Goal: Task Accomplishment & Management: Use online tool/utility

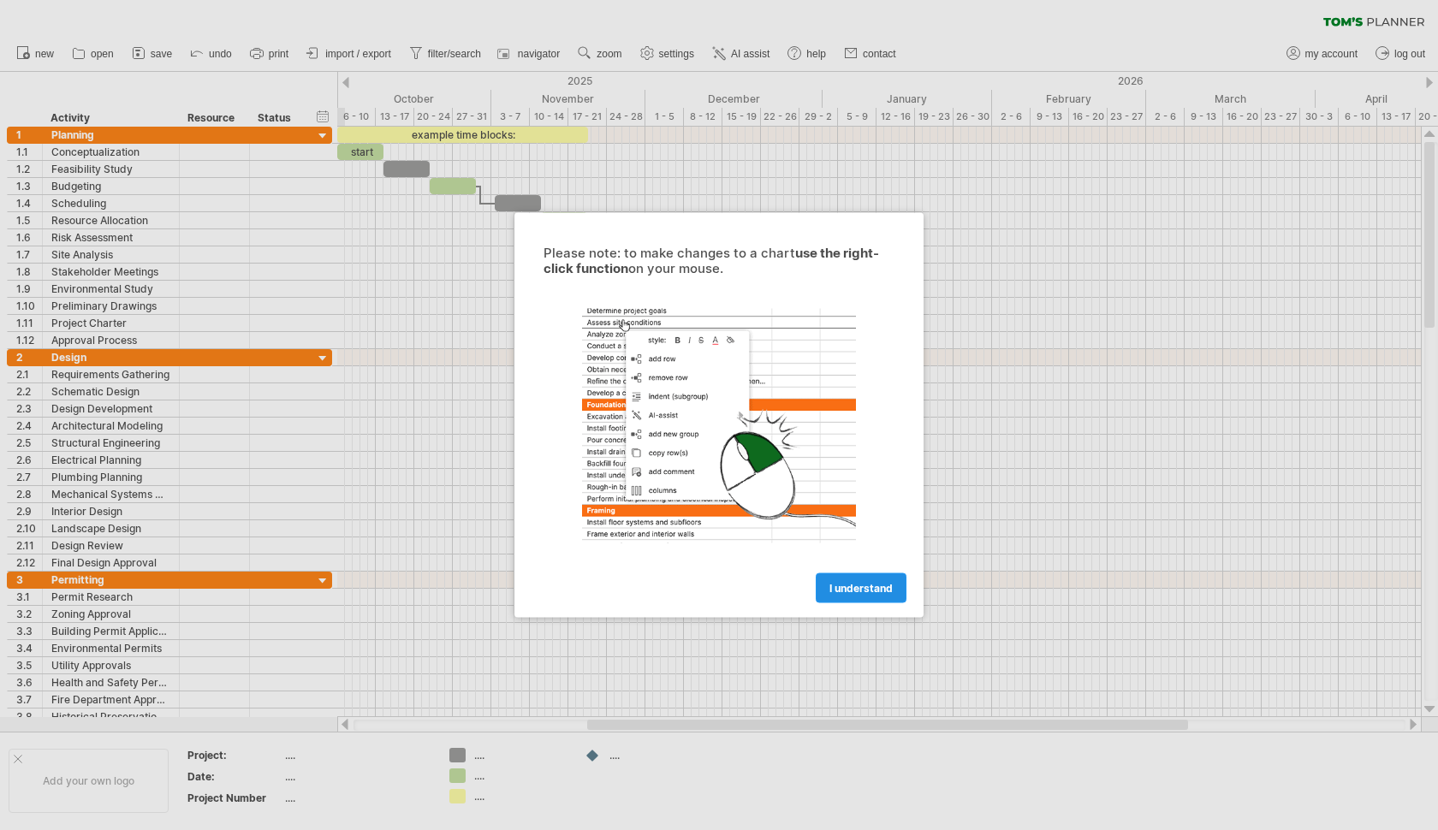
click at [891, 595] on link "I understand" at bounding box center [861, 588] width 91 height 30
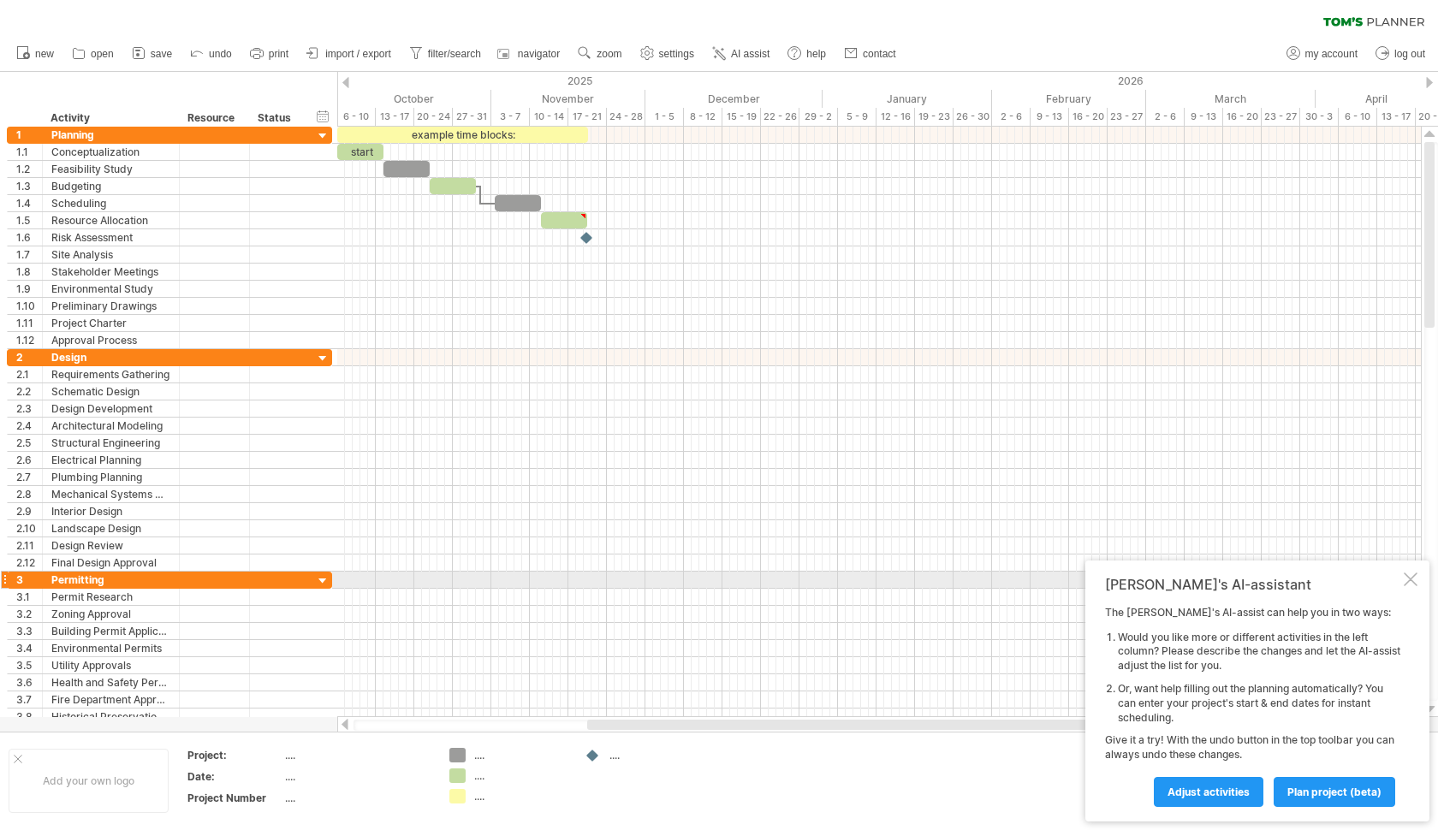
click at [1408, 584] on div at bounding box center [1410, 579] width 14 height 14
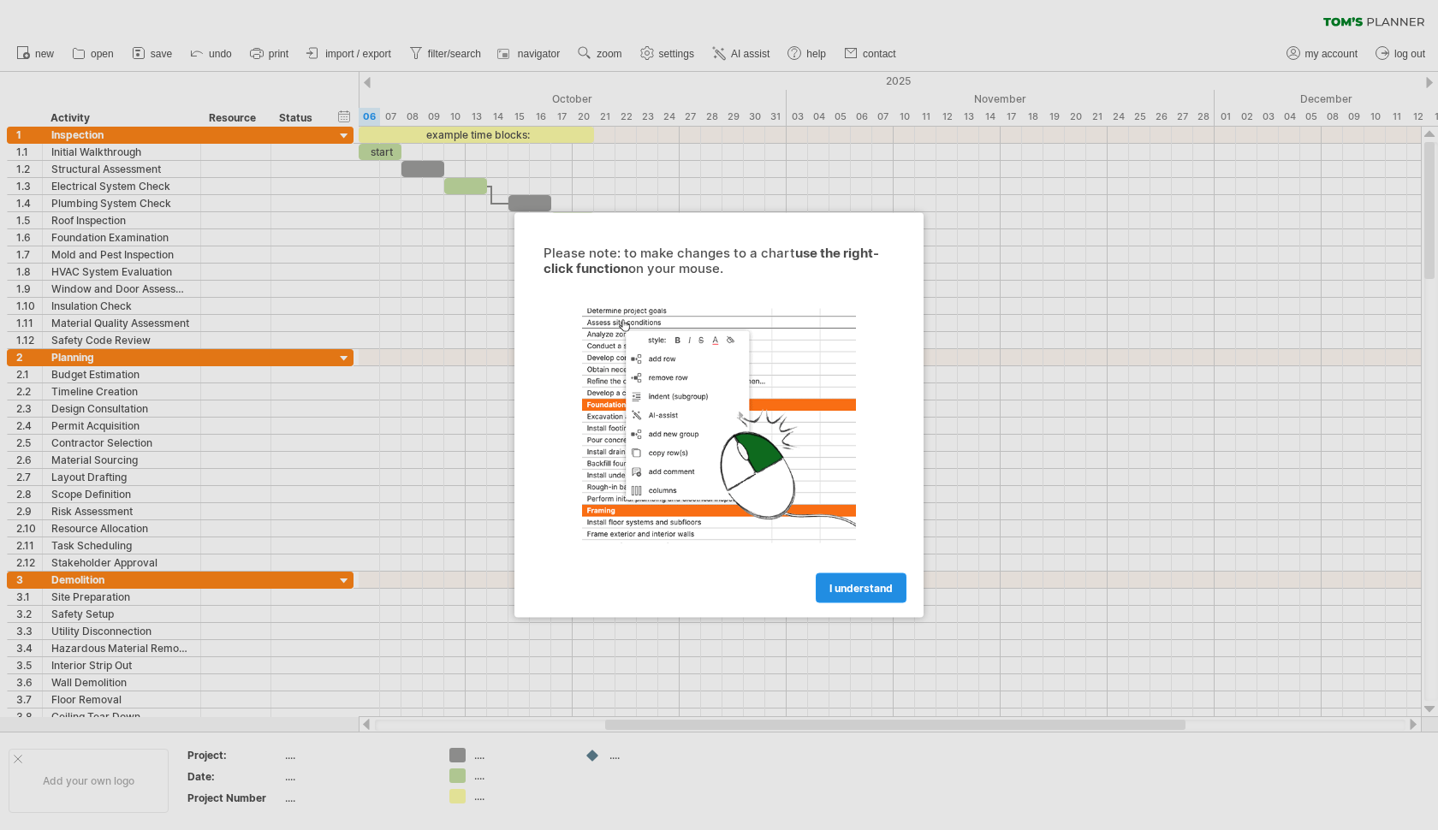
click at [870, 602] on link "I understand" at bounding box center [861, 588] width 91 height 30
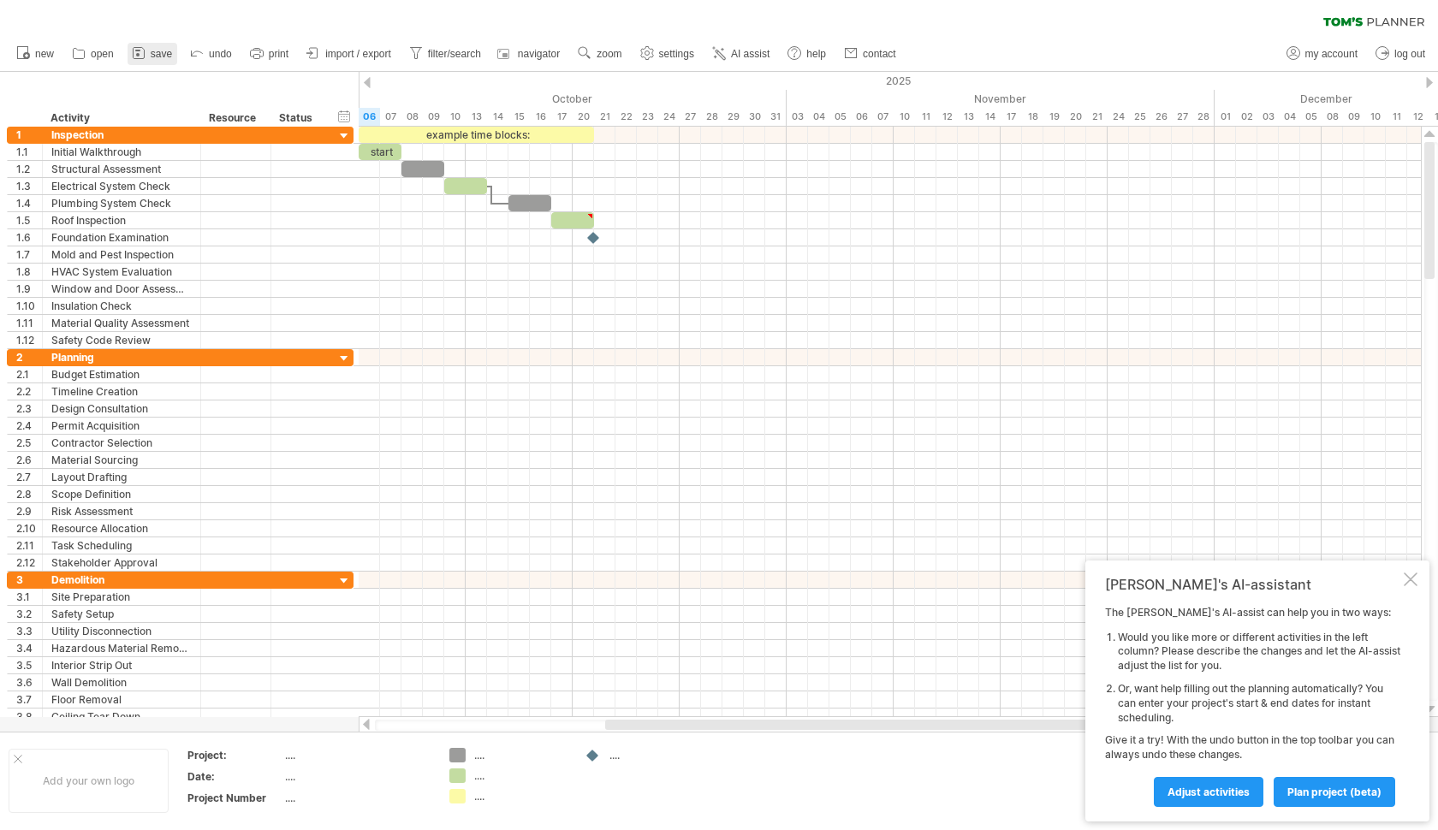
click at [138, 57] on icon at bounding box center [138, 52] width 17 height 17
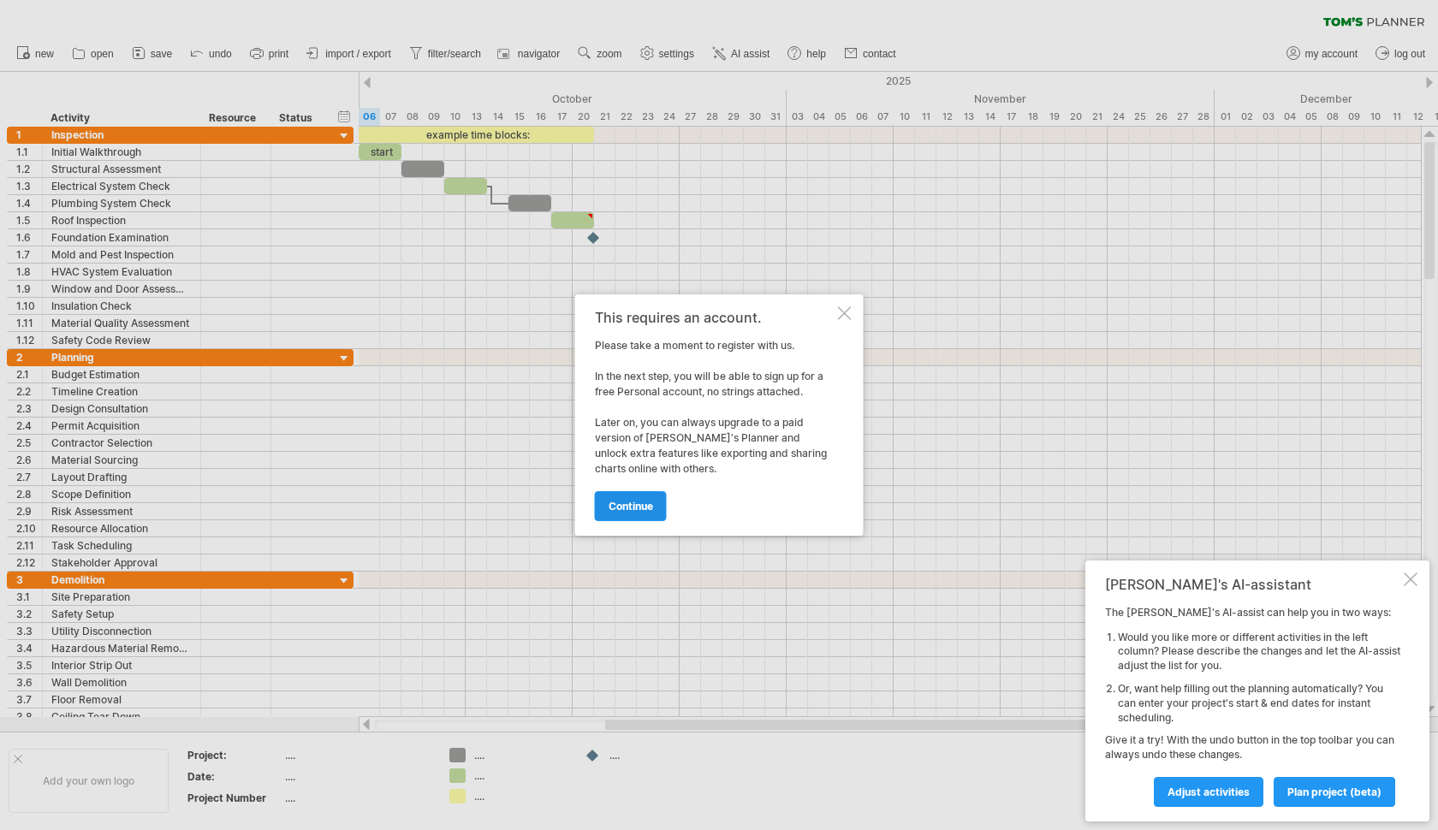
click at [649, 509] on span "continue" at bounding box center [630, 506] width 44 height 13
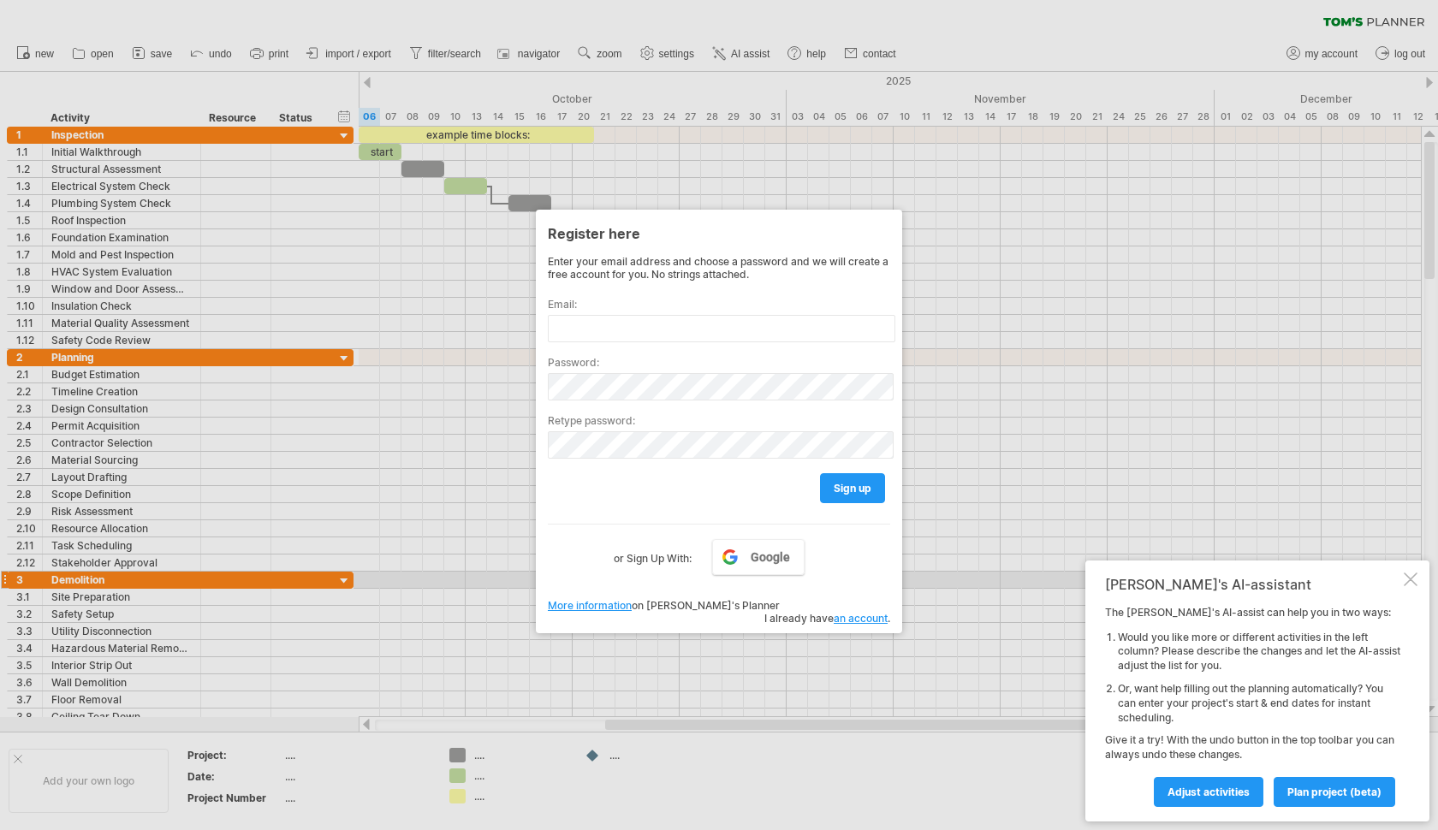
click at [376, 579] on div at bounding box center [719, 415] width 1438 height 830
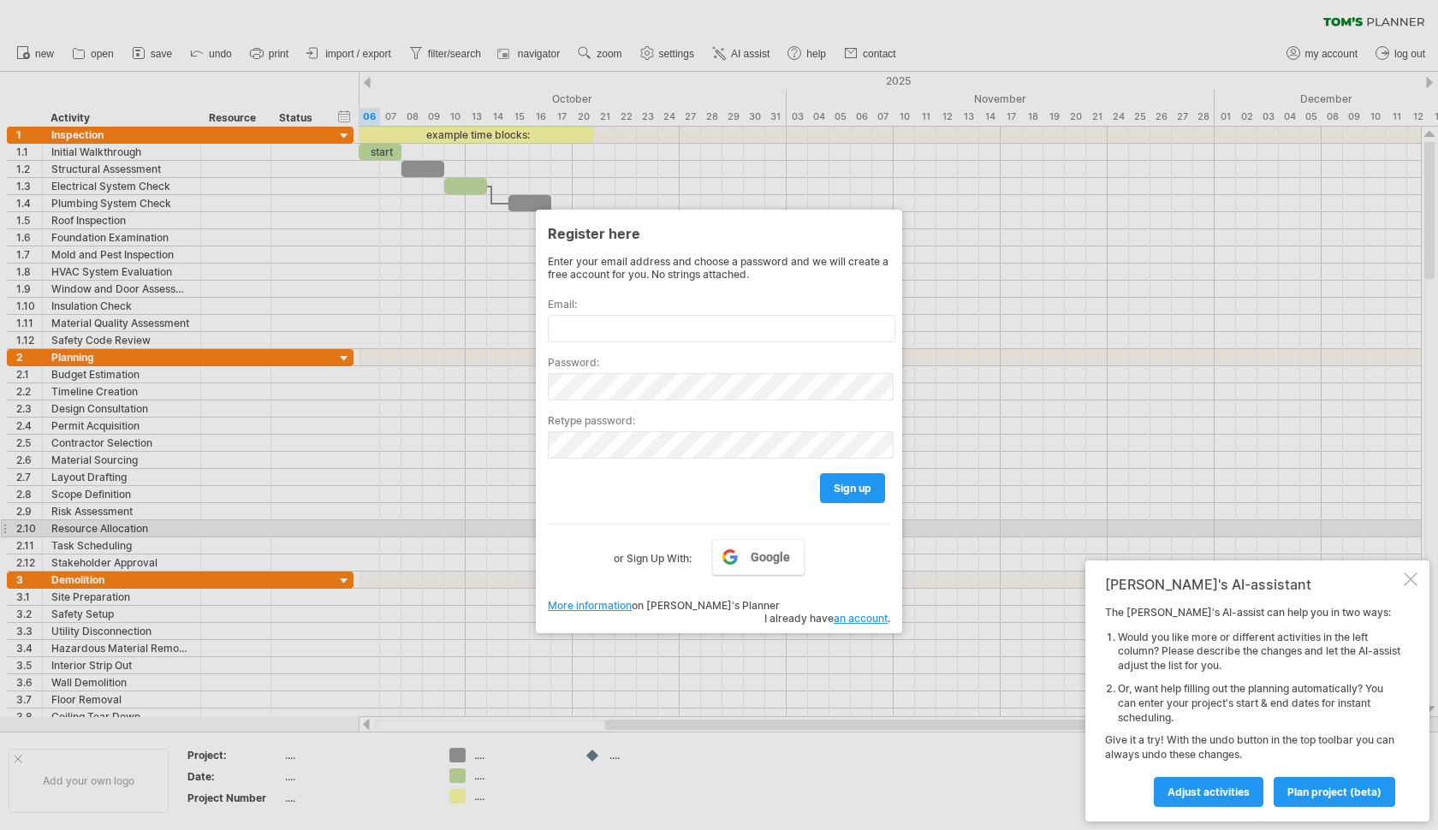
click at [491, 519] on div at bounding box center [719, 415] width 1438 height 830
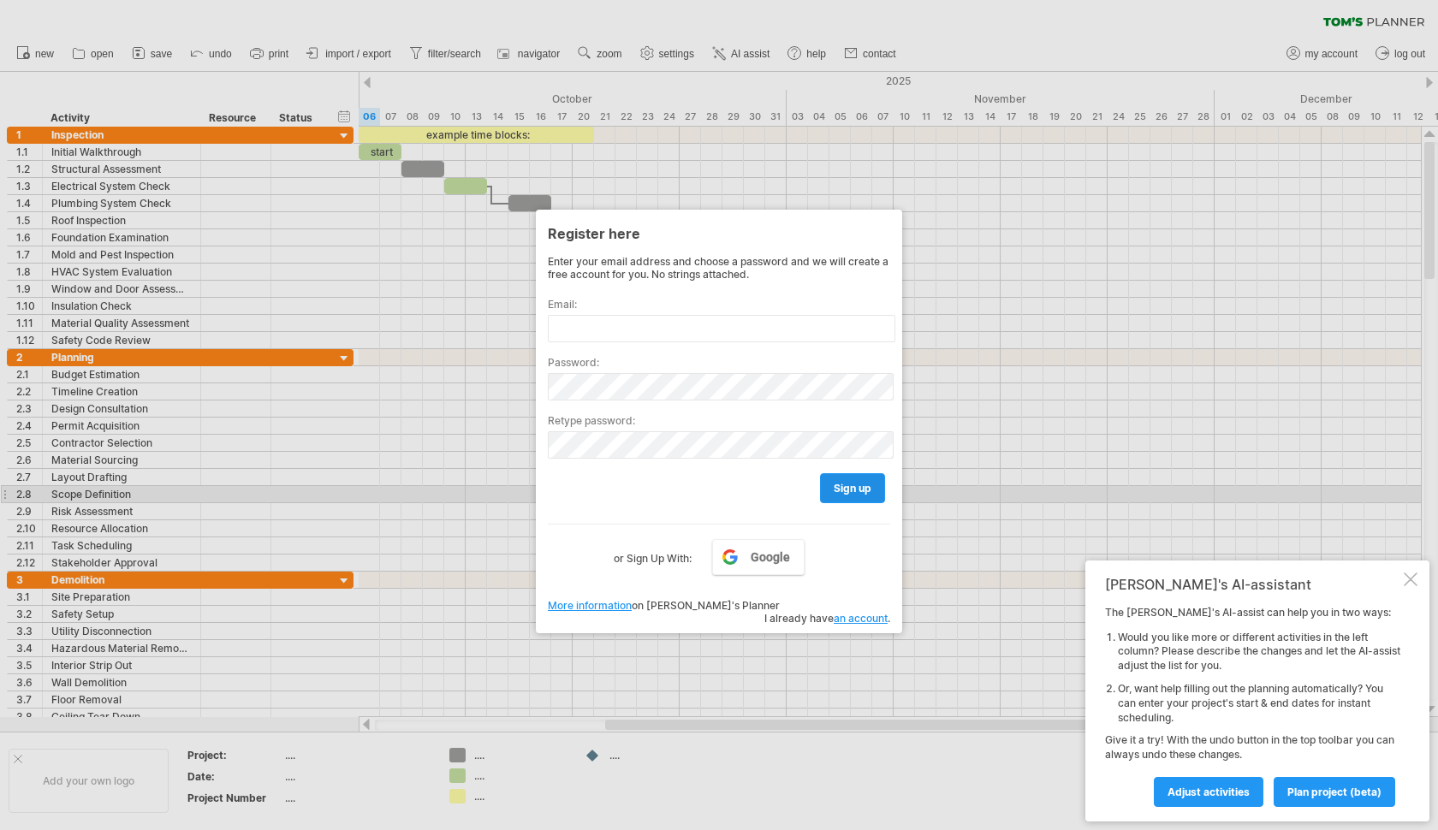
click at [846, 492] on span "sign up" at bounding box center [853, 488] width 38 height 13
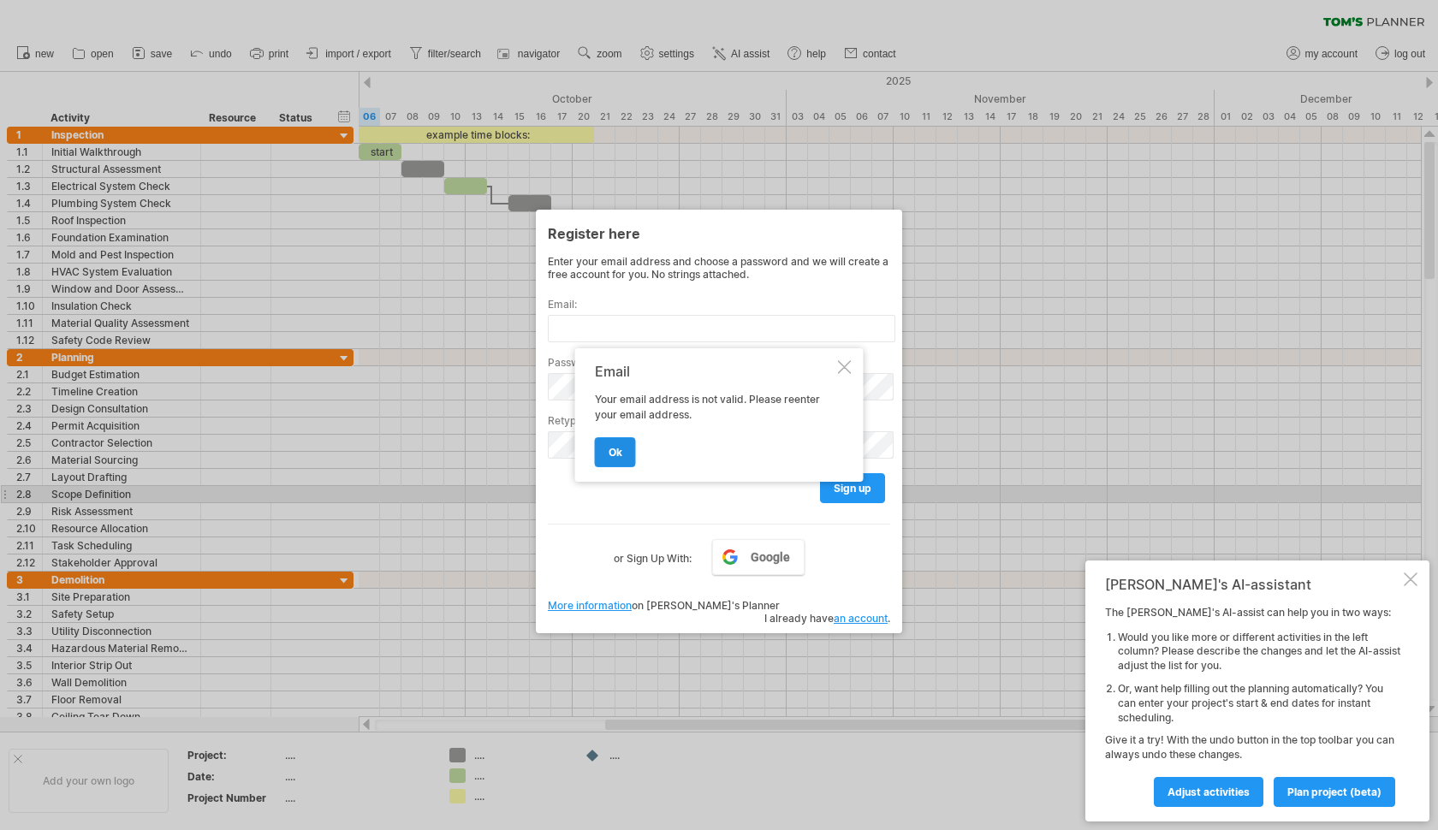
click at [598, 461] on link "ok" at bounding box center [615, 452] width 41 height 30
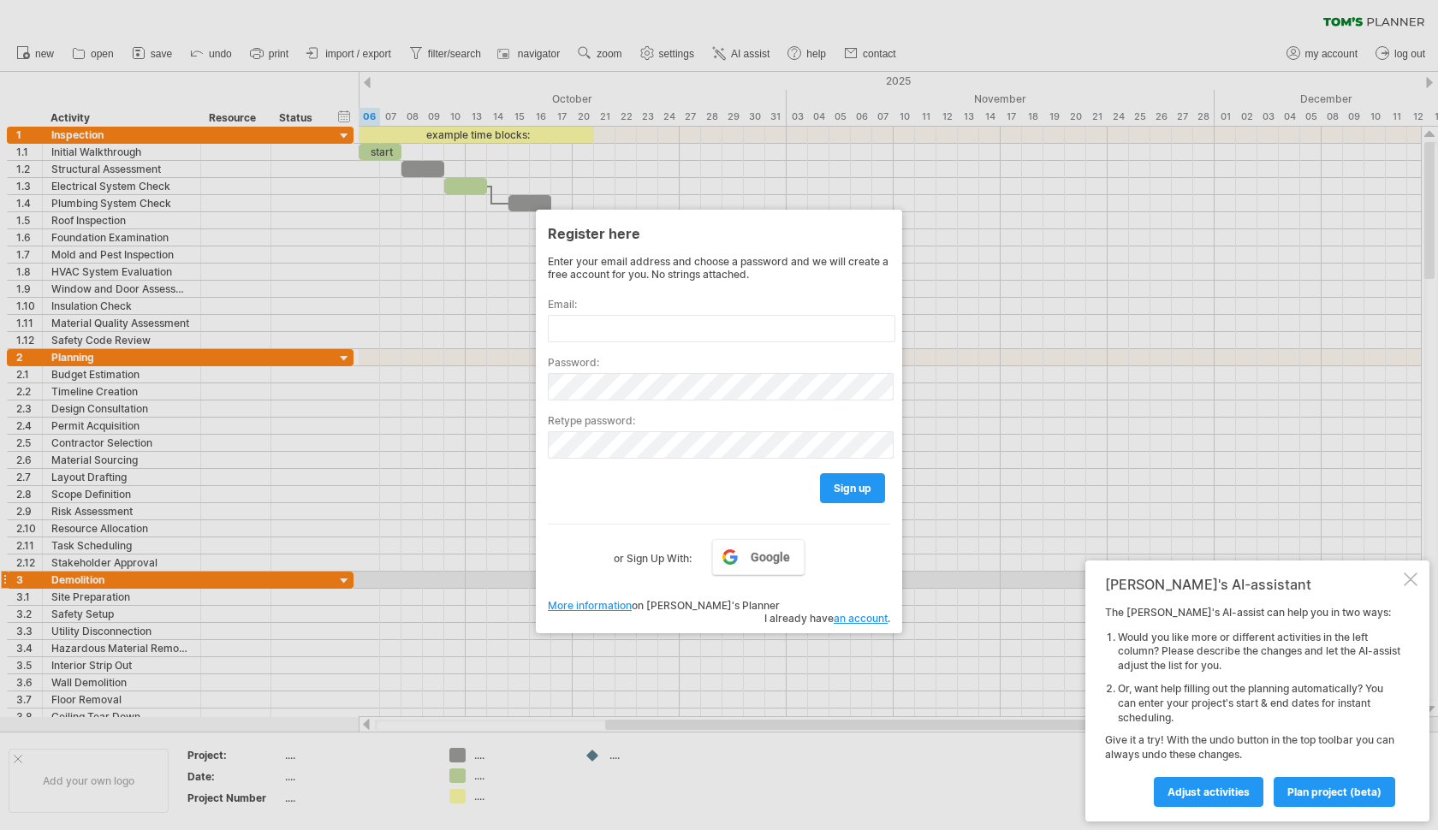
click at [1412, 581] on div at bounding box center [1410, 579] width 14 height 14
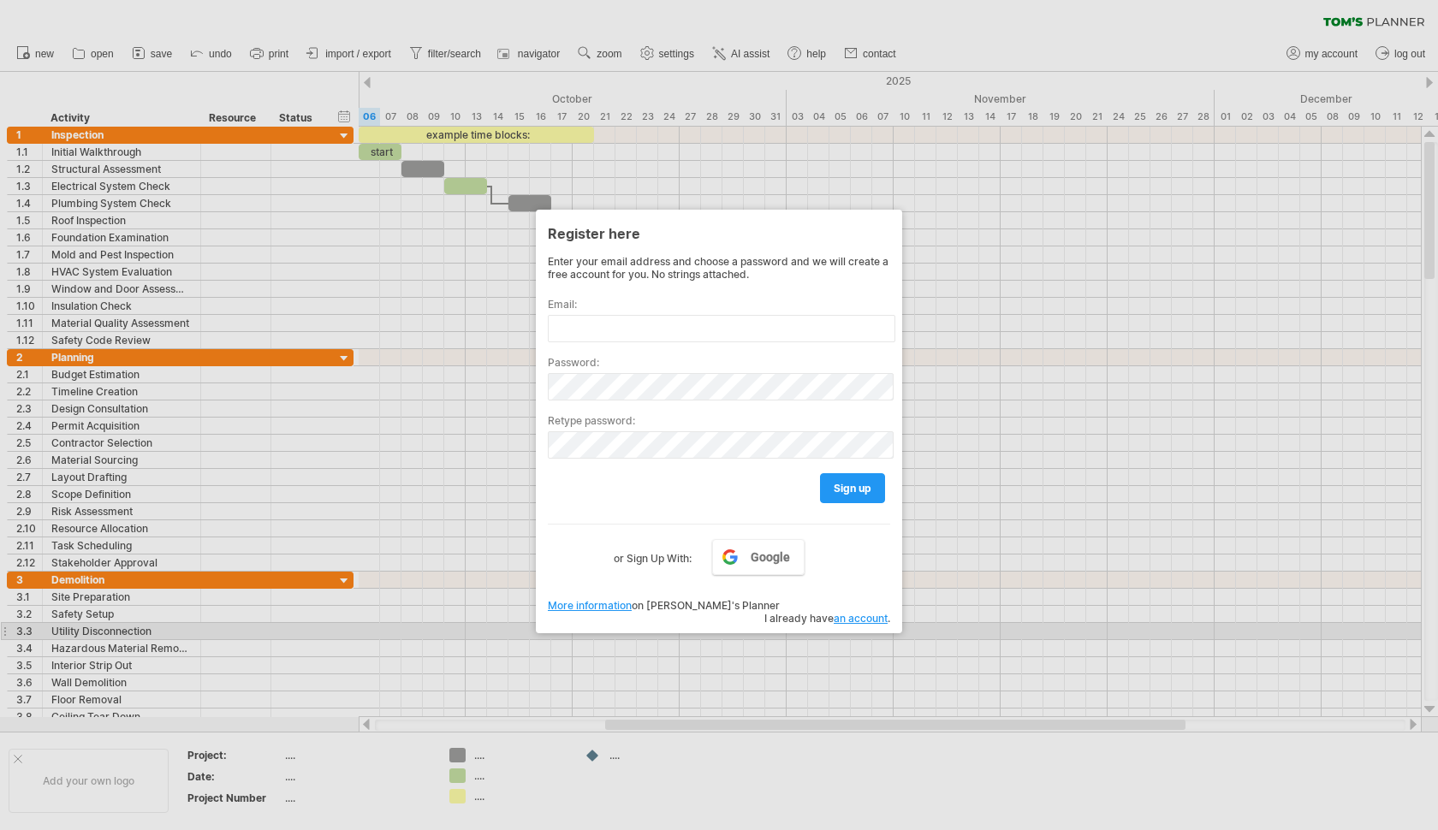
click at [988, 630] on div at bounding box center [719, 415] width 1438 height 830
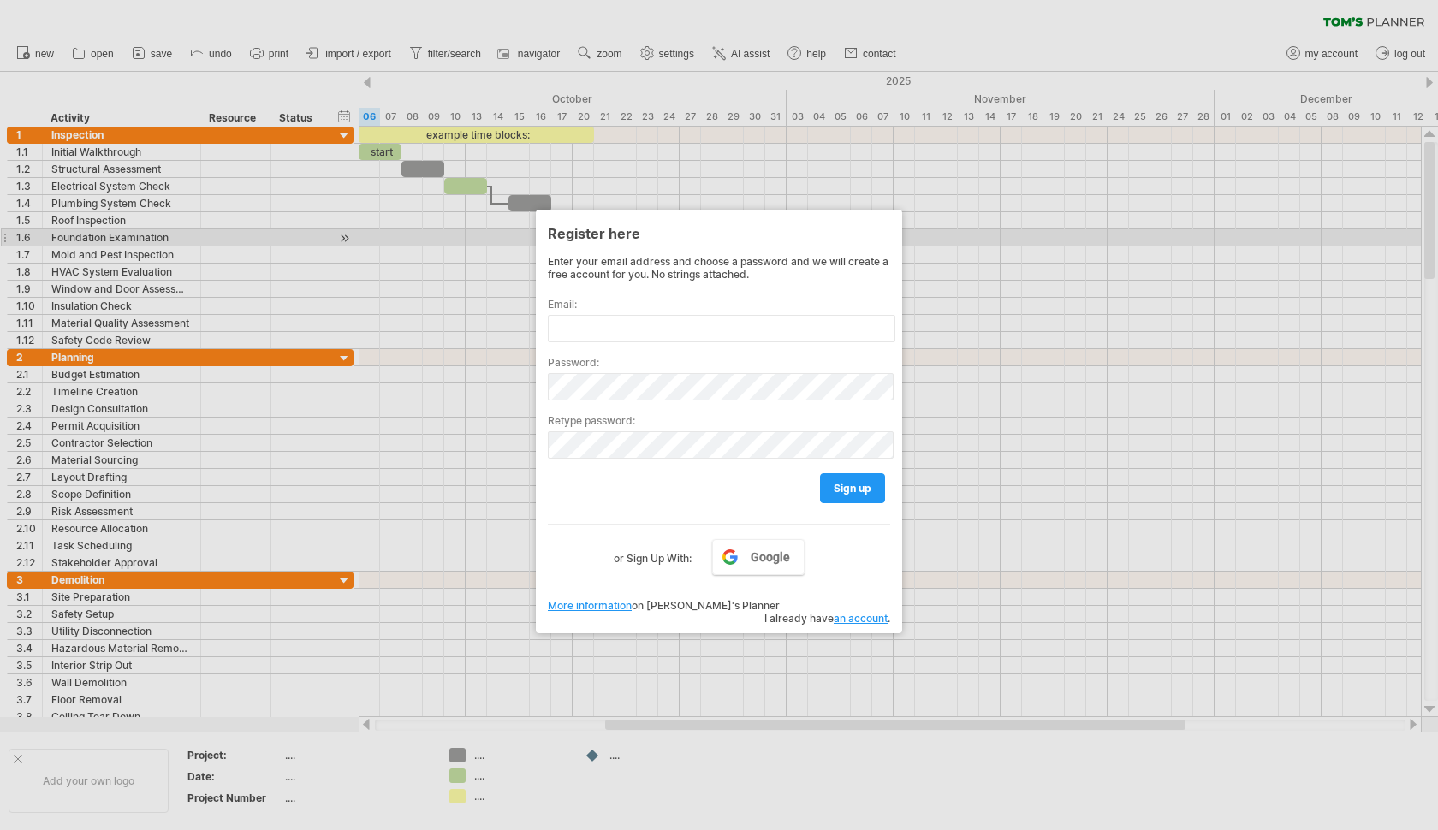
click at [366, 228] on div at bounding box center [719, 415] width 1438 height 830
